Goal: Find specific page/section: Find specific page/section

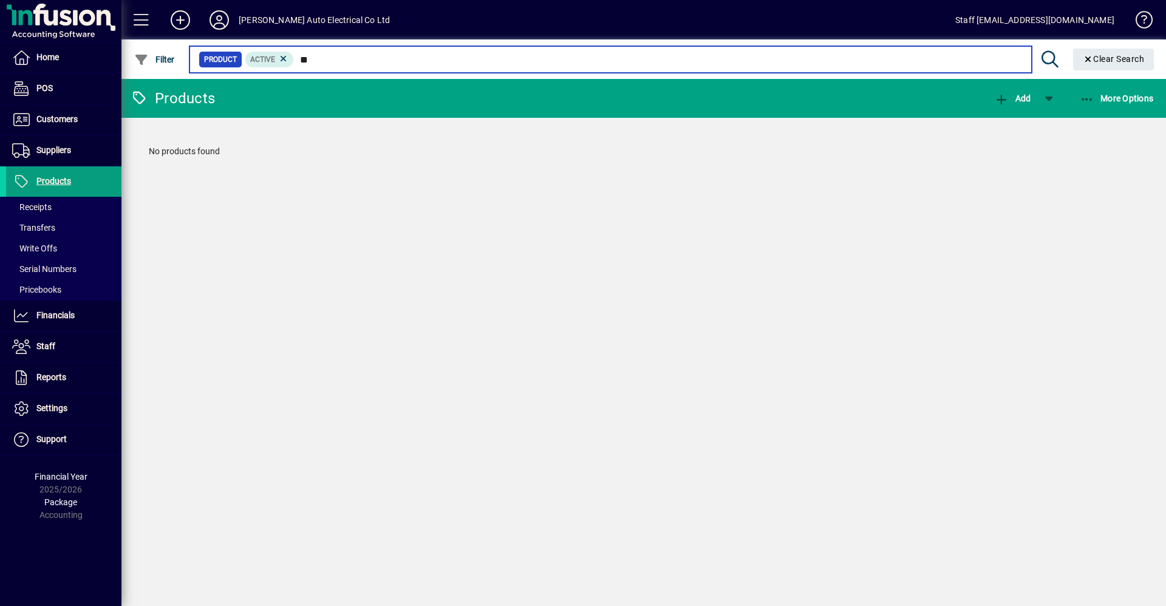
type input "*"
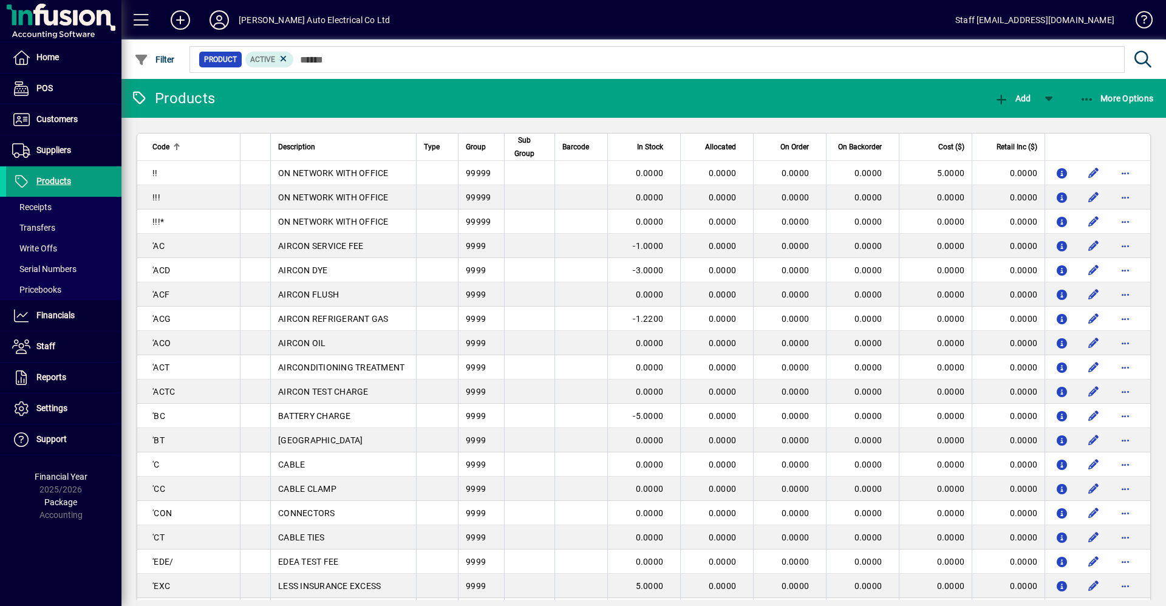
click at [732, 21] on mat-toolbar-row "[PERSON_NAME] Auto Electrical Co Ltd Staff [EMAIL_ADDRESS][DOMAIN_NAME]" at bounding box center [643, 19] width 1045 height 39
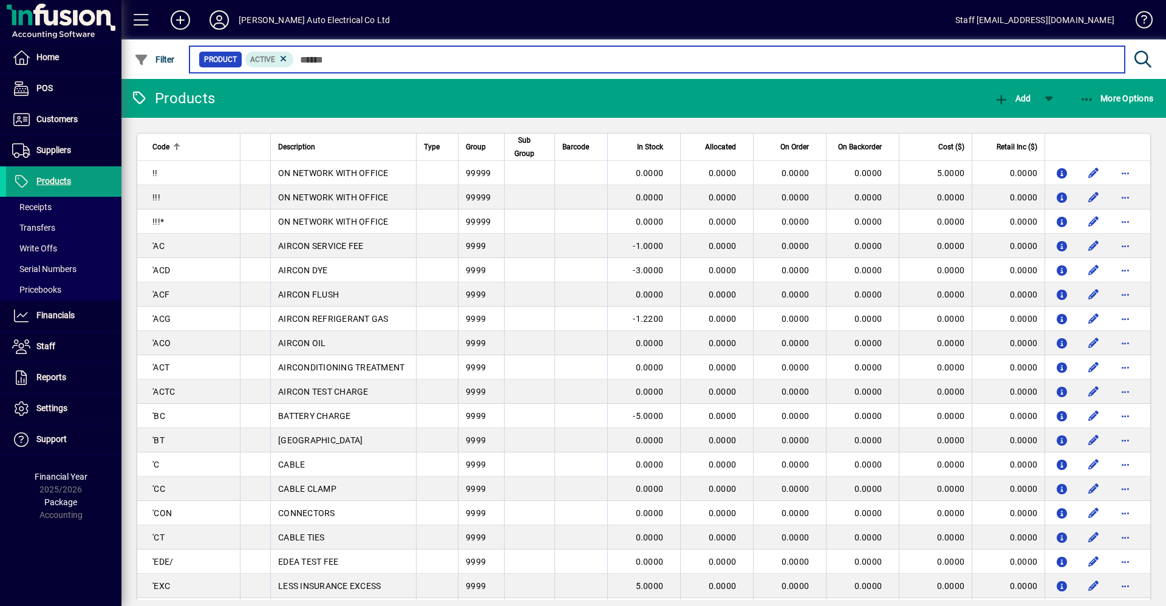
click at [327, 62] on input "text" at bounding box center [704, 59] width 821 height 17
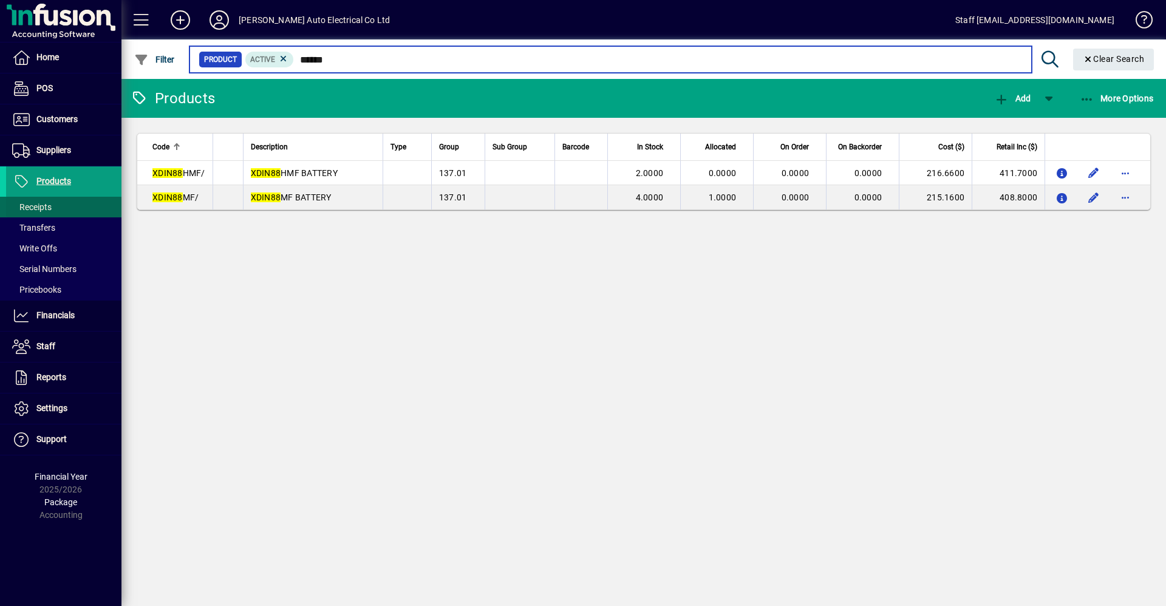
type input "******"
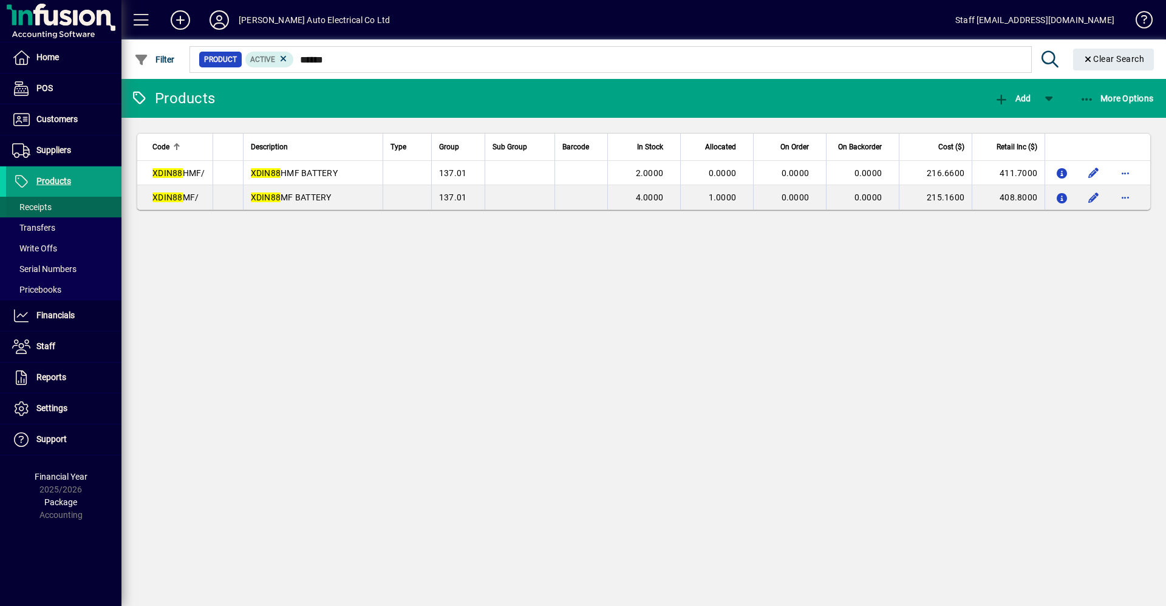
click at [73, 197] on span at bounding box center [63, 207] width 115 height 29
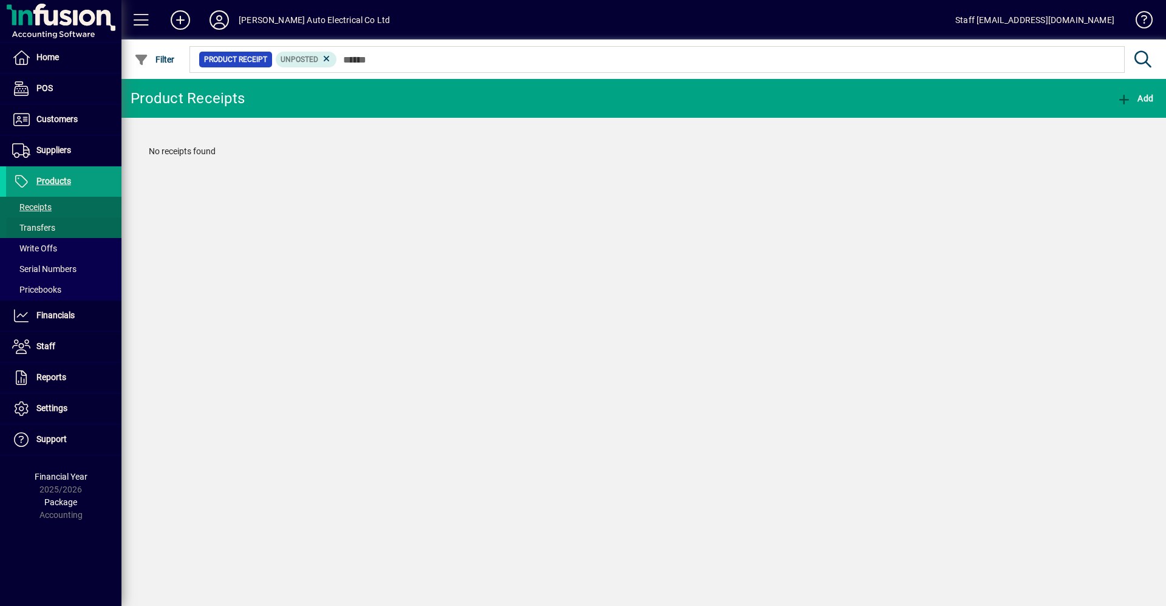
click at [49, 219] on span at bounding box center [63, 227] width 115 height 29
click at [50, 239] on span at bounding box center [63, 248] width 115 height 29
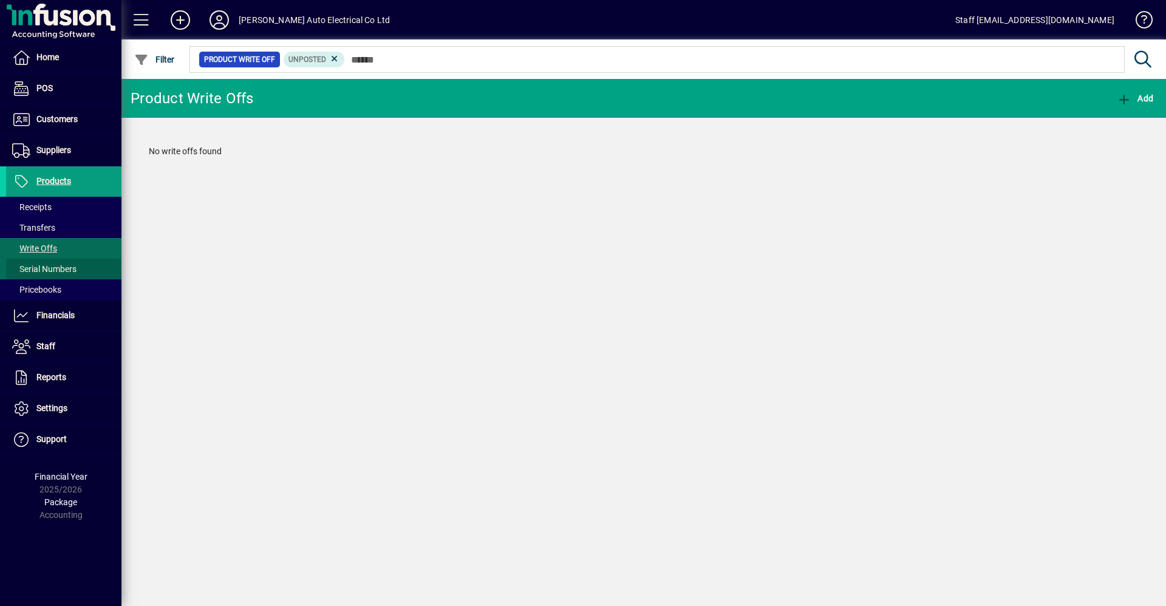
click at [44, 270] on span "Serial Numbers" at bounding box center [44, 269] width 64 height 10
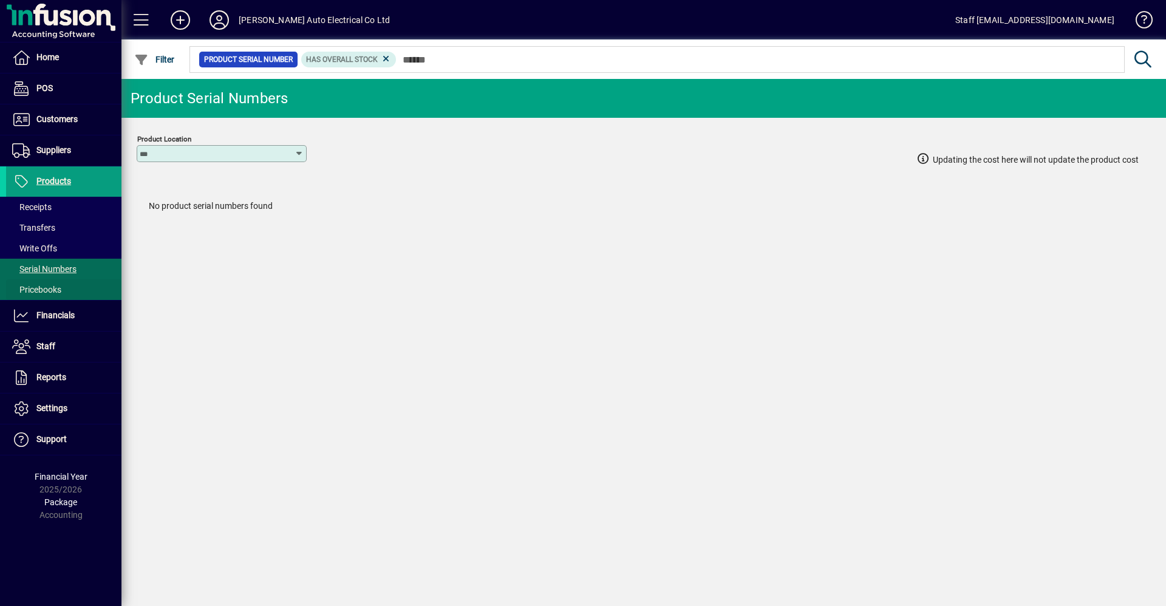
click at [49, 281] on span at bounding box center [63, 289] width 115 height 29
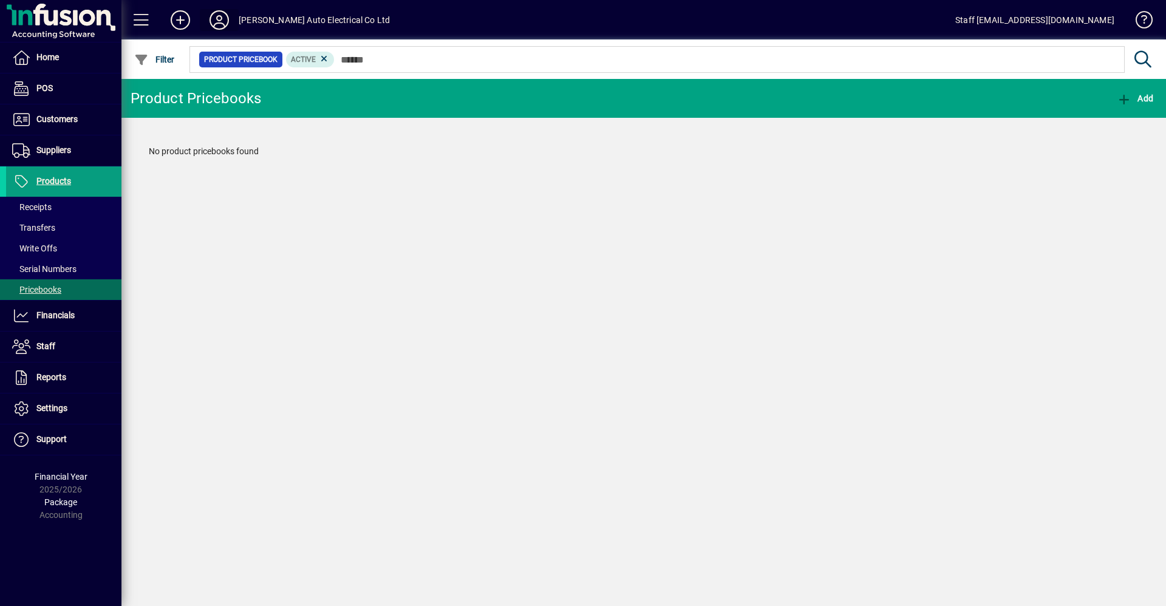
click at [220, 18] on icon at bounding box center [219, 19] width 24 height 19
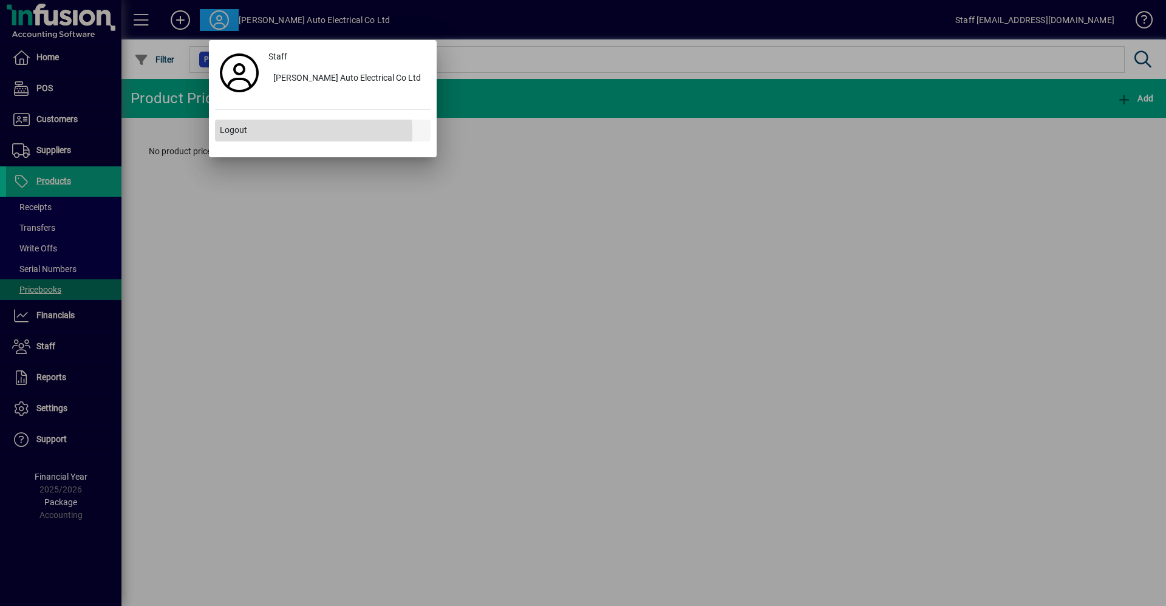
click at [245, 134] on span "Logout" at bounding box center [233, 130] width 27 height 13
